Goal: Task Accomplishment & Management: Complete application form

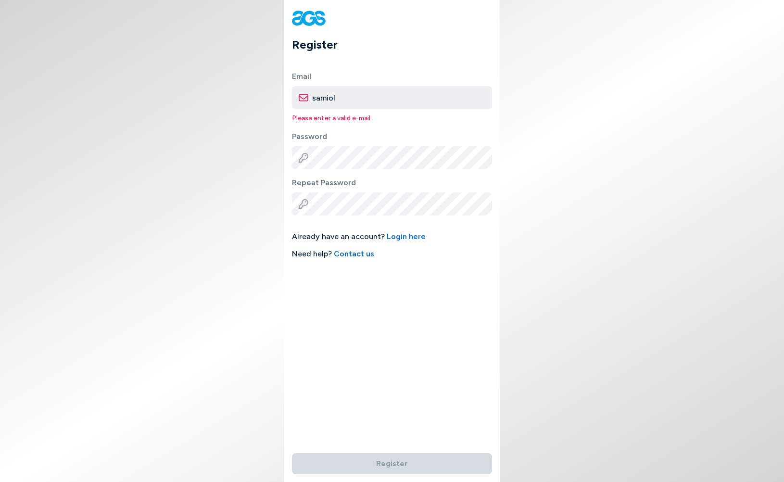
type input "samiola"
type input "[EMAIL_ADDRESS][DOMAIN_NAME]"
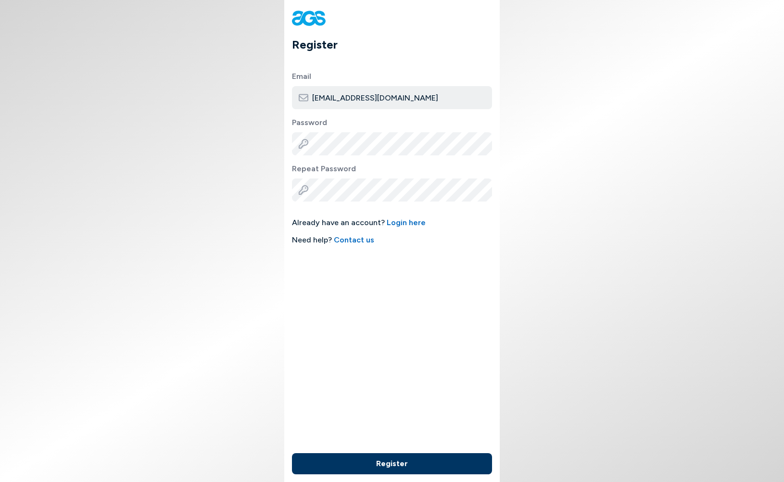
click at [434, 306] on div "Register Email [EMAIL_ADDRESS][DOMAIN_NAME] Password Repeat Password Already ha…" at bounding box center [392, 241] width 216 height 482
click at [443, 453] on button "Register" at bounding box center [392, 463] width 200 height 21
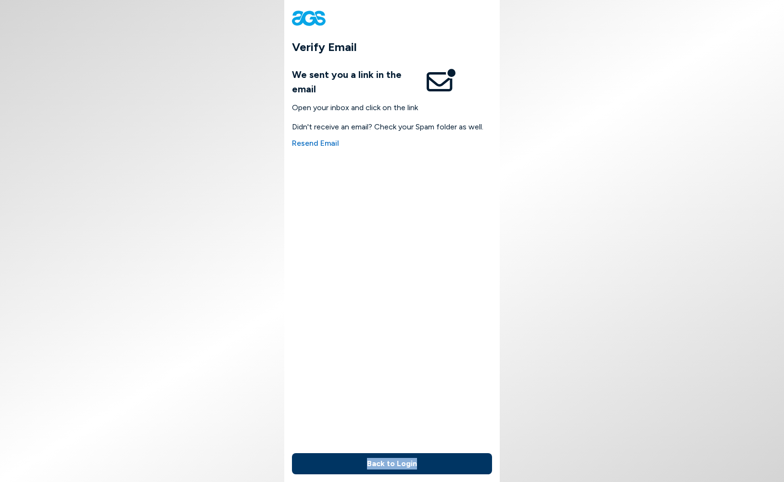
drag, startPoint x: 482, startPoint y: 473, endPoint x: 380, endPoint y: 245, distance: 249.3
click at [381, 245] on div "Verify Email We sent you a link in the email Open your inbox and click on the l…" at bounding box center [392, 241] width 216 height 482
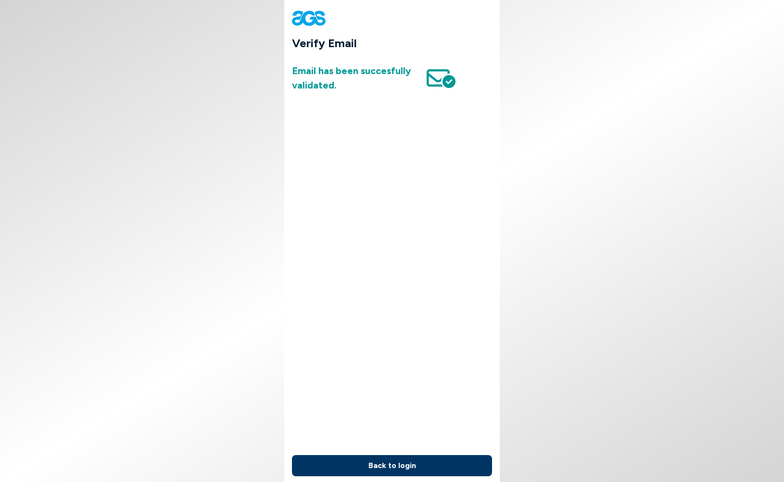
click at [417, 449] on div "Verify Email Email has been succesfully validated. Back to login" at bounding box center [392, 268] width 216 height 482
click at [414, 468] on button "Back to login" at bounding box center [392, 465] width 200 height 21
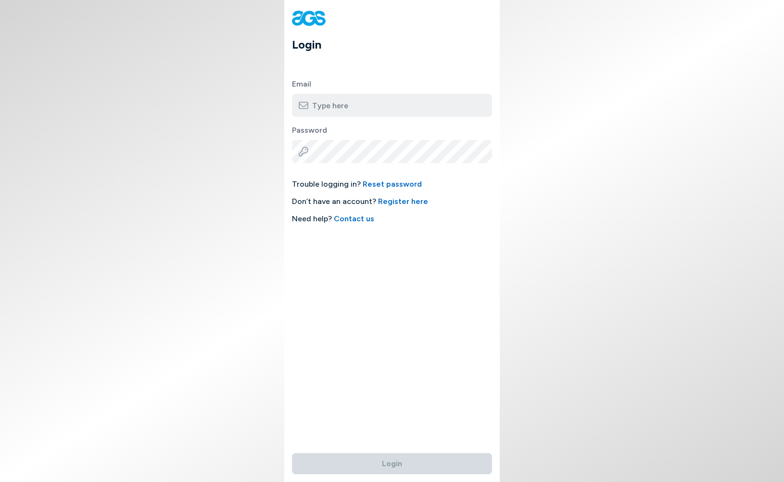
type input "[EMAIL_ADDRESS][DOMAIN_NAME]"
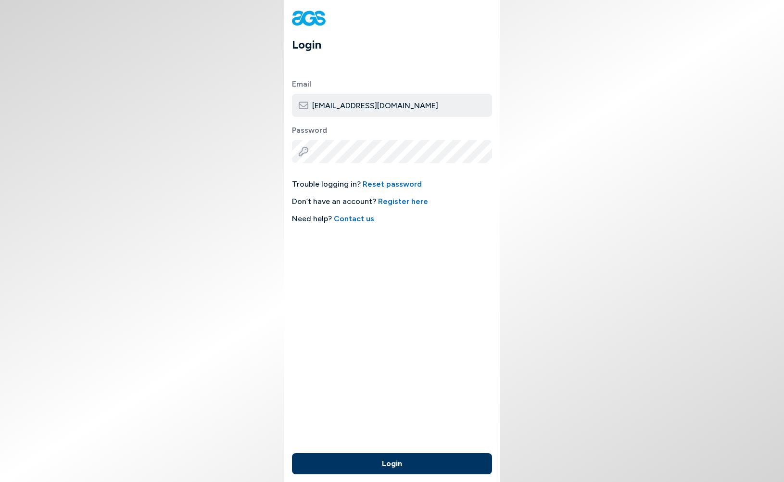
click at [369, 456] on button "Login" at bounding box center [392, 463] width 200 height 21
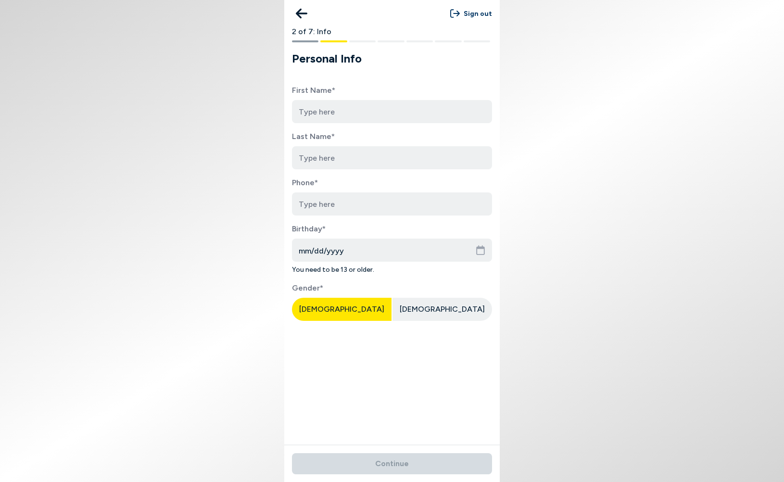
click at [380, 129] on div "First Name* Last Name* Phone* Birthday* mm/dd/yyyy You need to be 13 or older. …" at bounding box center [392, 230] width 216 height 290
